Goal: Check status: Check status

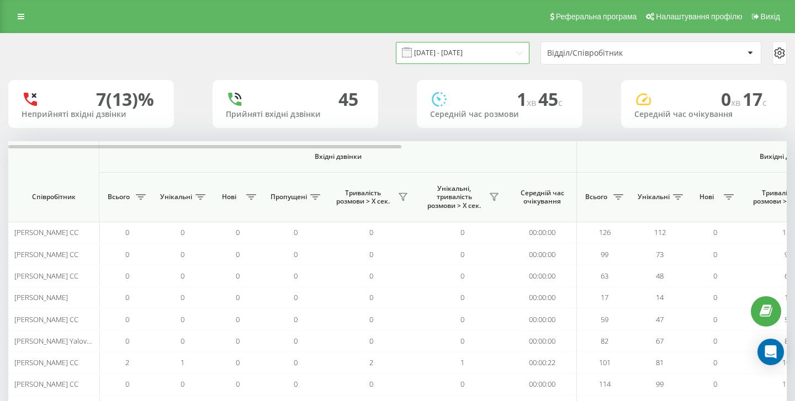
click at [483, 57] on input "[DATE] - [DATE]" at bounding box center [463, 53] width 134 height 22
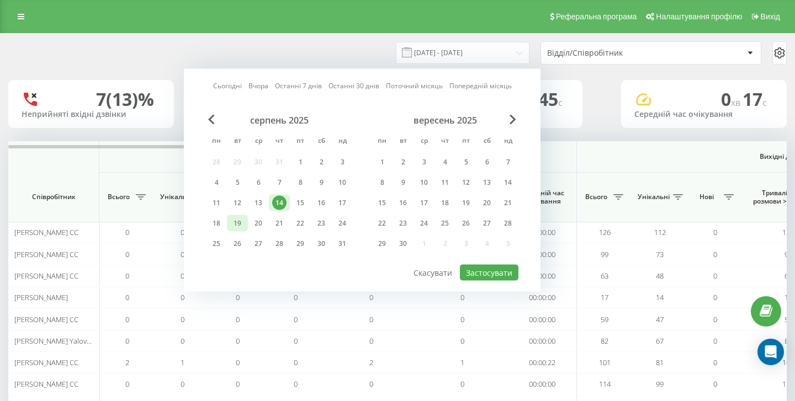
click at [244, 223] on div "19" at bounding box center [237, 223] width 14 height 14
click at [634, 52] on div "Відділ/Співробітник" at bounding box center [613, 53] width 132 height 9
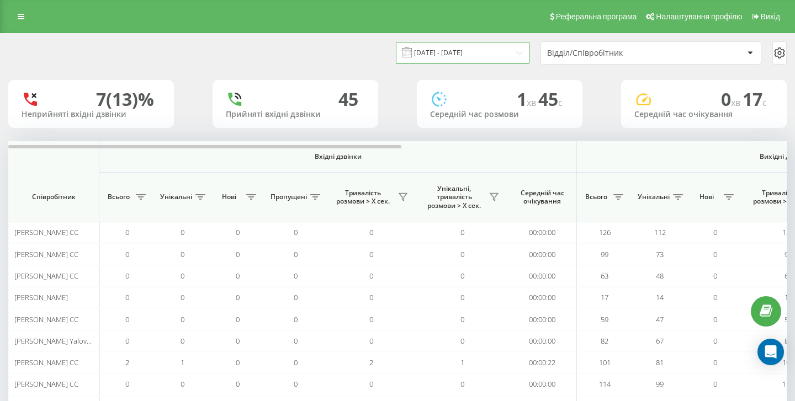
click at [518, 59] on input "[DATE] - [DATE]" at bounding box center [463, 53] width 134 height 22
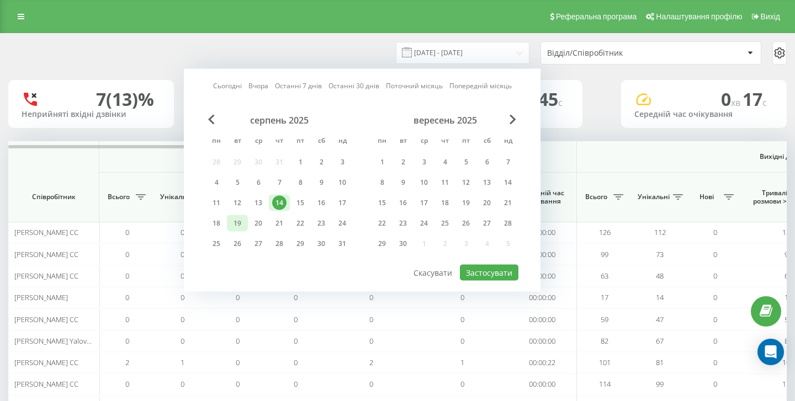
click at [236, 225] on div "19" at bounding box center [237, 223] width 14 height 14
click at [506, 275] on button "Застосувати" at bounding box center [489, 273] width 59 height 16
type input "[DATE] - [DATE]"
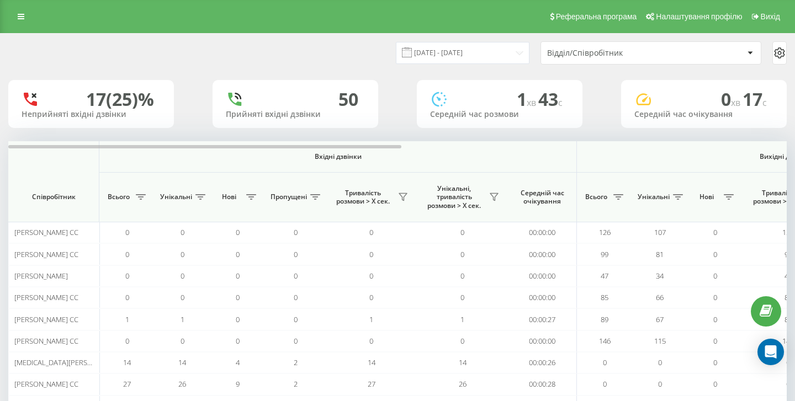
click at [603, 55] on div "Відділ/Співробітник" at bounding box center [613, 53] width 132 height 9
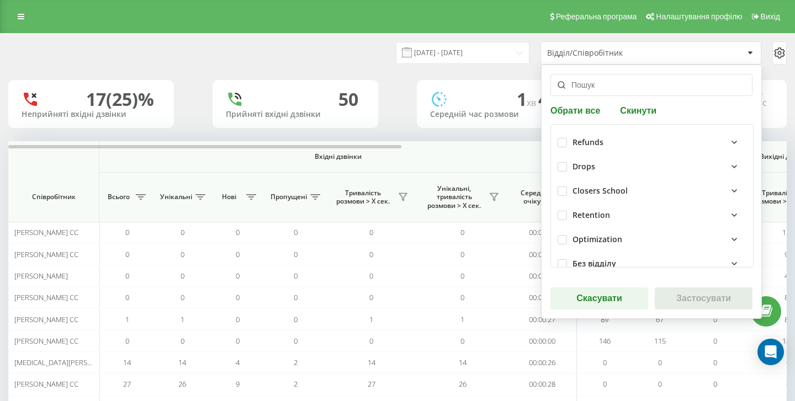
scroll to position [284, 0]
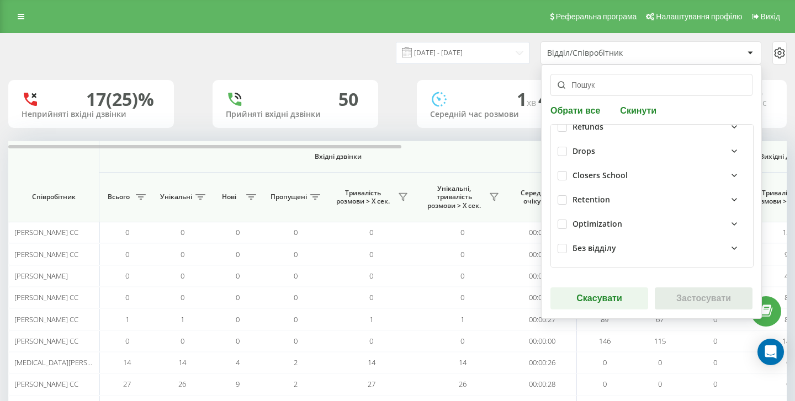
click at [589, 176] on div "Closers School" at bounding box center [599, 175] width 55 height 9
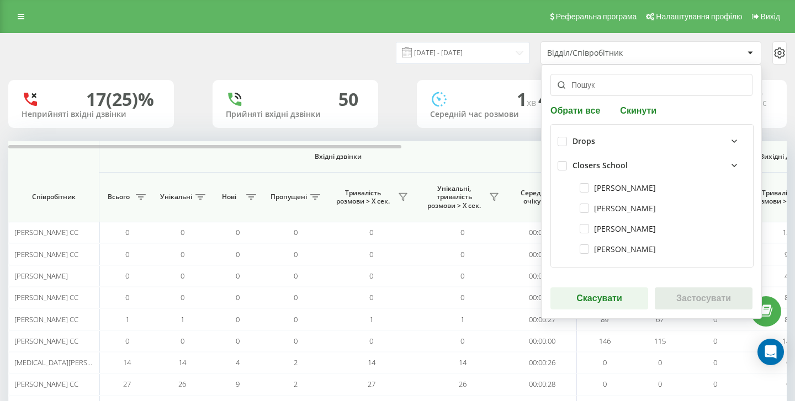
scroll to position [295, 0]
click at [564, 160] on label at bounding box center [561, 160] width 9 height 0
checkbox input "true"
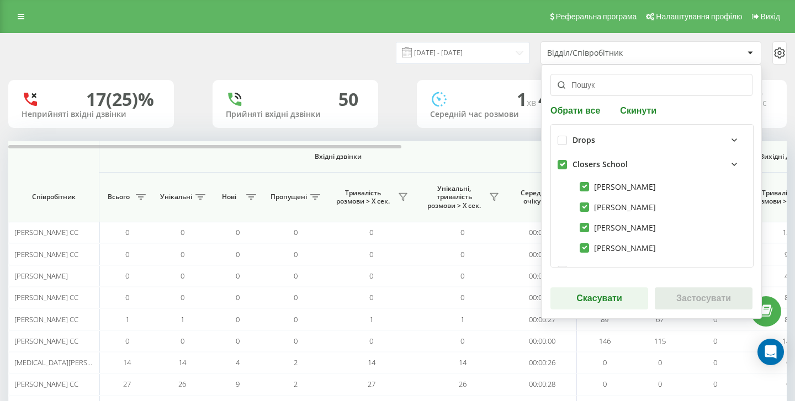
checkbox input "true"
click at [695, 305] on button "Застосувати" at bounding box center [704, 299] width 98 height 22
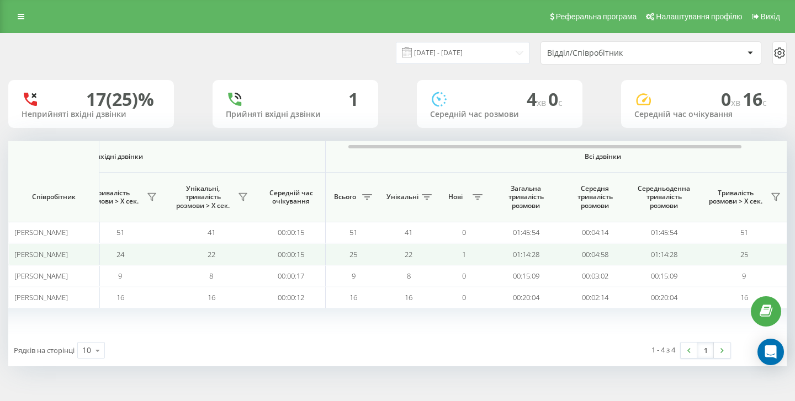
scroll to position [0, 676]
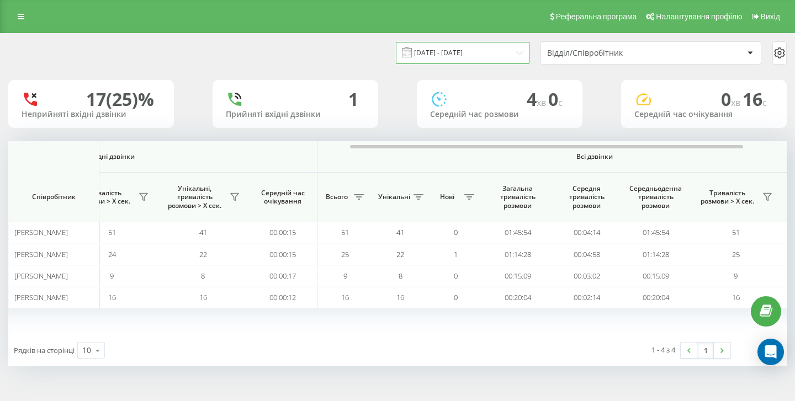
click at [520, 56] on input "[DATE] - [DATE]" at bounding box center [463, 53] width 134 height 22
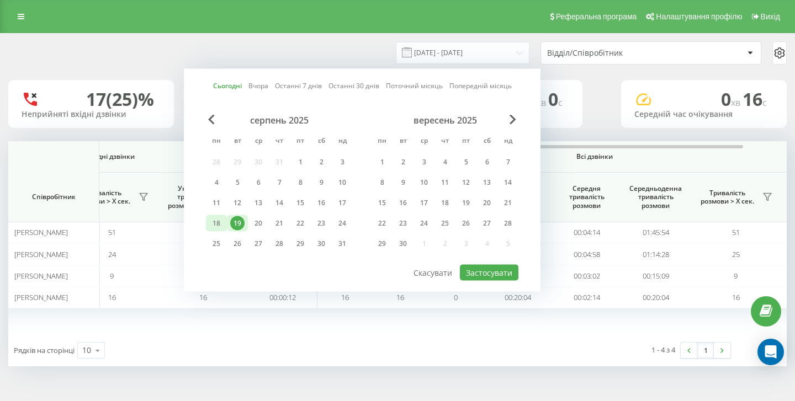
click at [215, 221] on div "18" at bounding box center [216, 223] width 14 height 14
click at [502, 274] on button "Застосувати" at bounding box center [489, 273] width 59 height 16
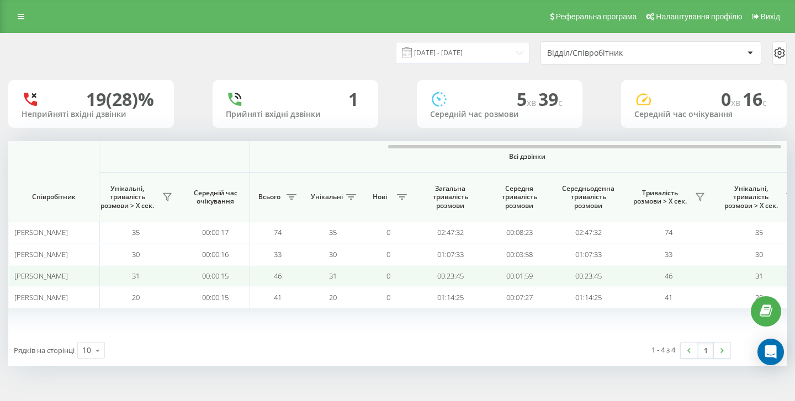
scroll to position [0, 762]
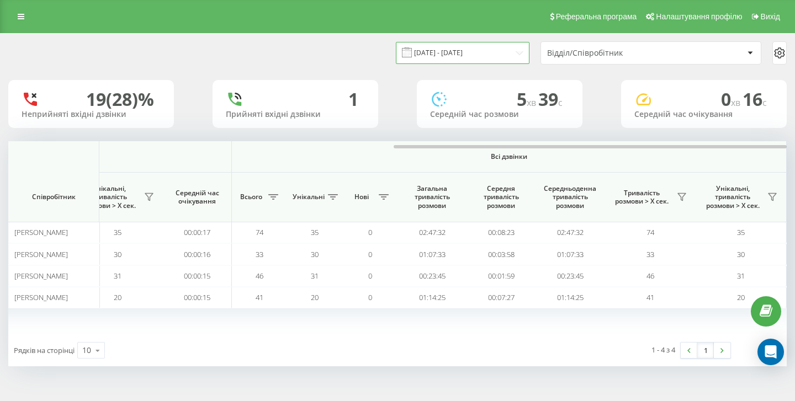
click at [522, 54] on input "[DATE] - [DATE]" at bounding box center [463, 53] width 134 height 22
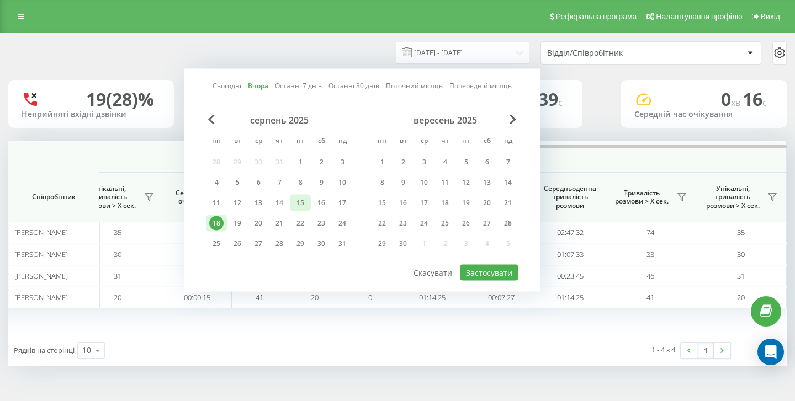
click at [302, 201] on div "15" at bounding box center [300, 203] width 14 height 14
click at [492, 276] on button "Застосувати" at bounding box center [489, 273] width 59 height 16
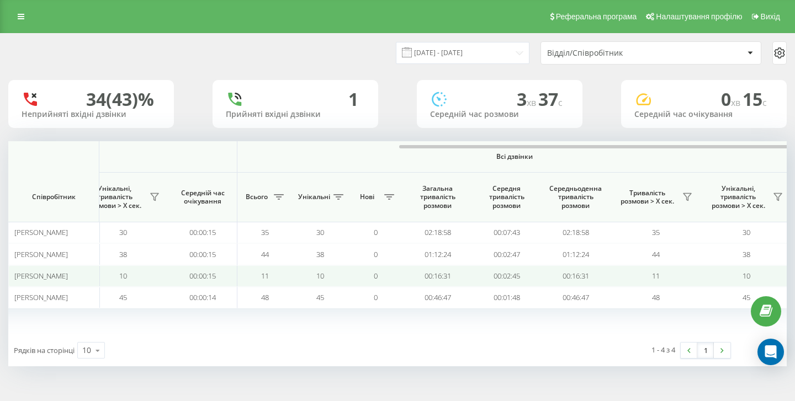
scroll to position [0, 762]
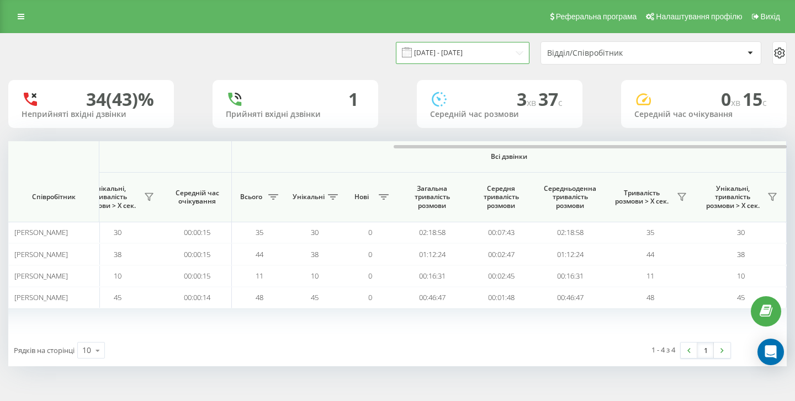
click at [478, 50] on input "[DATE] - [DATE]" at bounding box center [463, 53] width 134 height 22
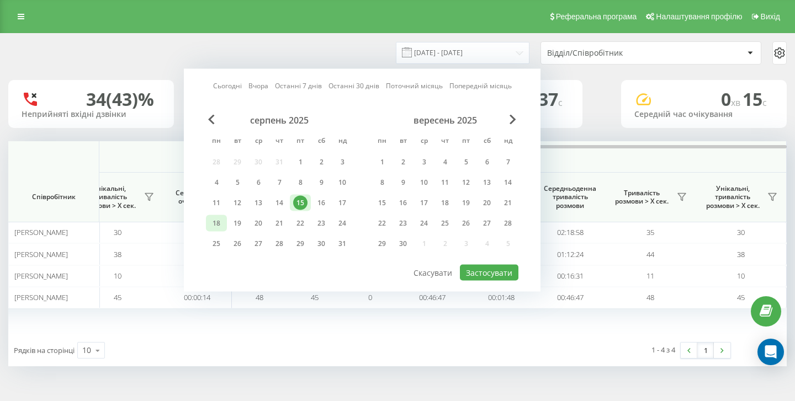
click at [218, 221] on div "18" at bounding box center [216, 223] width 14 height 14
click at [498, 274] on button "Застосувати" at bounding box center [489, 273] width 59 height 16
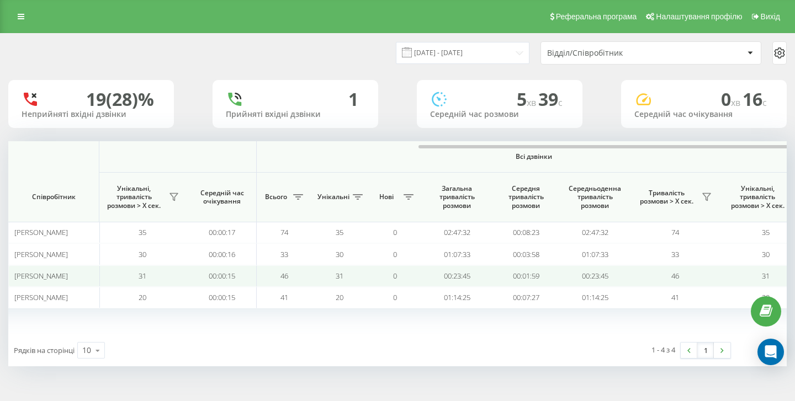
scroll to position [0, 762]
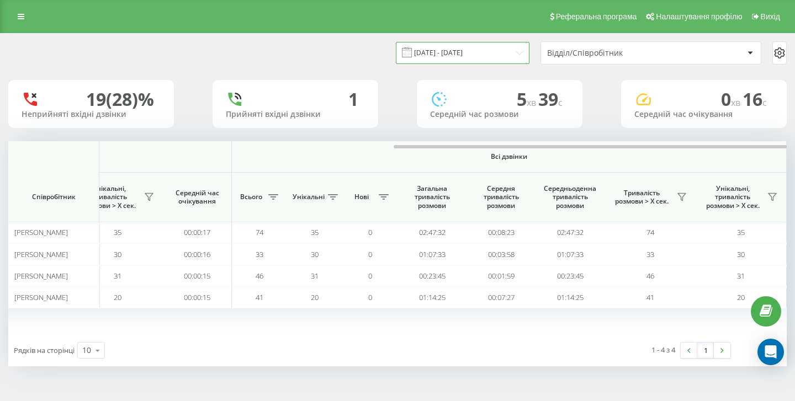
click at [490, 57] on input "[DATE] - [DATE]" at bounding box center [463, 53] width 134 height 22
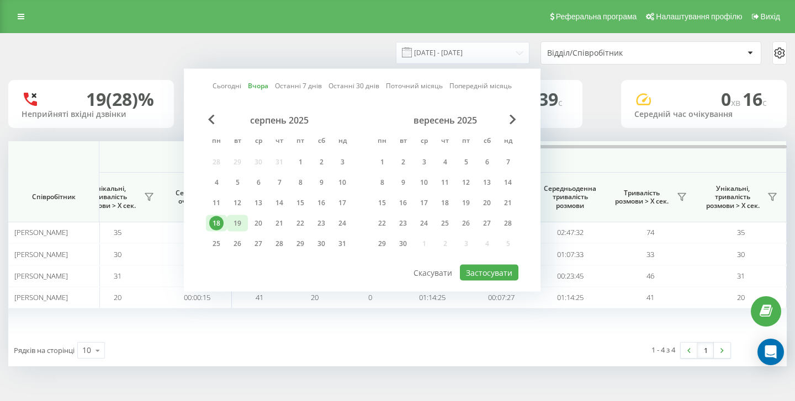
click at [235, 223] on div "19" at bounding box center [237, 223] width 14 height 14
click at [482, 274] on button "Застосувати" at bounding box center [489, 273] width 59 height 16
type input "[DATE] - [DATE]"
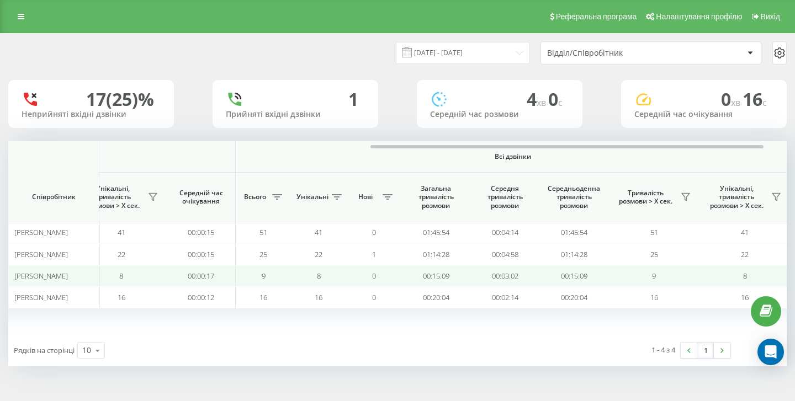
scroll to position [0, 762]
